Goal: Check status: Check status

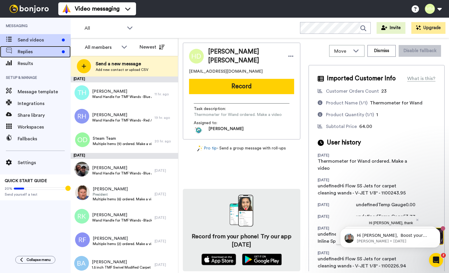
click at [32, 50] on span "Replies" at bounding box center [39, 51] width 42 height 7
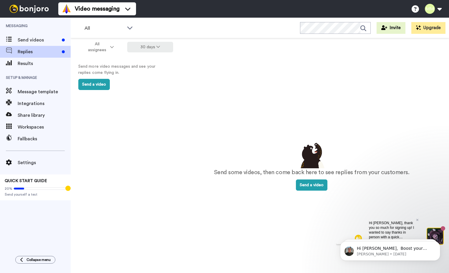
click at [164, 45] on button "30 days" at bounding box center [150, 47] width 46 height 11
drag, startPoint x: 143, startPoint y: 70, endPoint x: 187, endPoint y: 72, distance: 44.0
click at [143, 70] on span "60 days" at bounding box center [143, 69] width 16 height 4
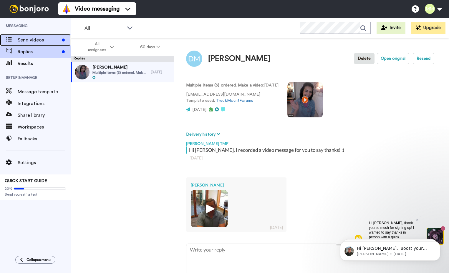
drag, startPoint x: 45, startPoint y: 39, endPoint x: 67, endPoint y: 45, distance: 23.1
click at [45, 39] on span "Send videos" at bounding box center [39, 40] width 42 height 7
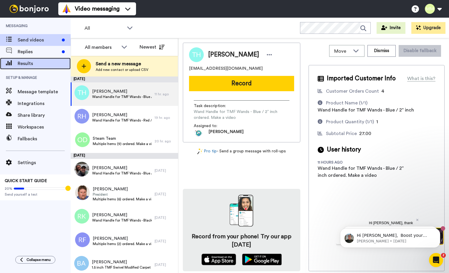
click at [28, 65] on span "Results" at bounding box center [44, 63] width 53 height 7
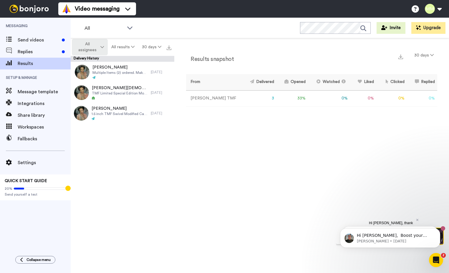
click at [102, 47] on icon at bounding box center [102, 47] width 4 height 4
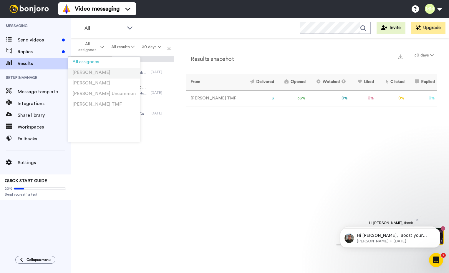
click at [95, 73] on li "Jacob K" at bounding box center [104, 73] width 72 height 11
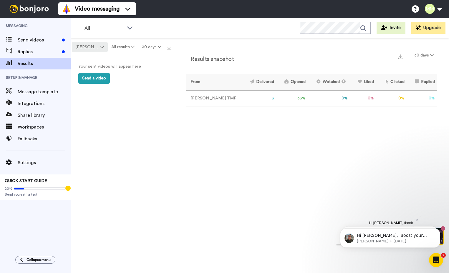
click at [100, 46] on icon at bounding box center [102, 47] width 4 height 4
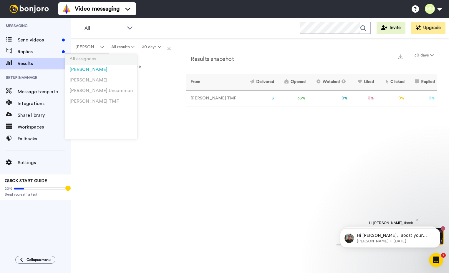
click at [87, 60] on span "All assignees" at bounding box center [83, 59] width 27 height 4
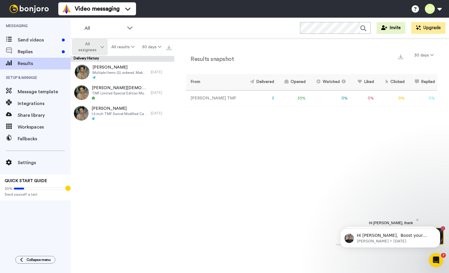
click at [104, 45] on icon at bounding box center [102, 47] width 4 height 4
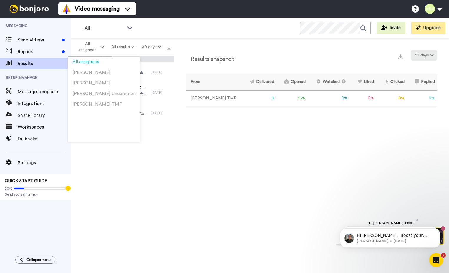
click at [430, 54] on button "30 days" at bounding box center [424, 55] width 27 height 11
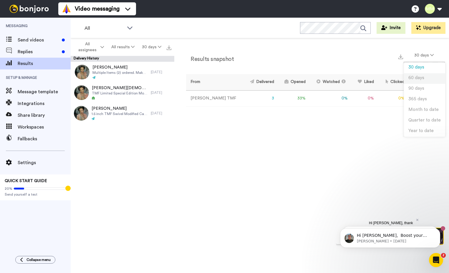
click at [420, 77] on span "60 days" at bounding box center [417, 78] width 16 height 4
